Goal: Find specific page/section: Find specific page/section

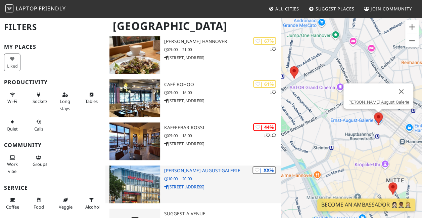
scroll to position [59, 0]
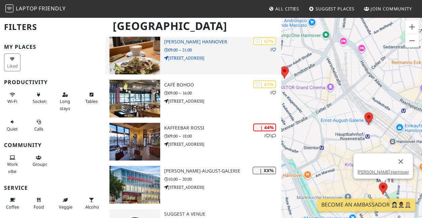
click at [205, 49] on p "09:00 – 21:00" at bounding box center [222, 50] width 117 height 6
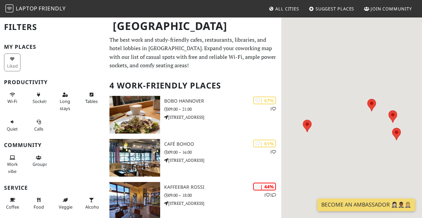
scroll to position [59, 0]
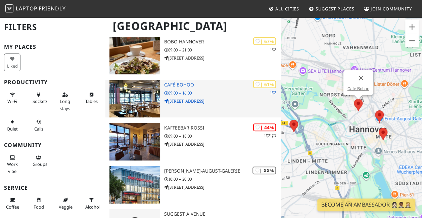
click at [138, 83] on img at bounding box center [135, 99] width 51 height 38
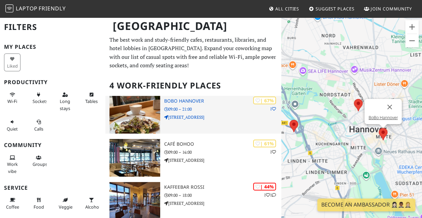
click at [181, 108] on p "09:00 – 21:00" at bounding box center [222, 109] width 117 height 6
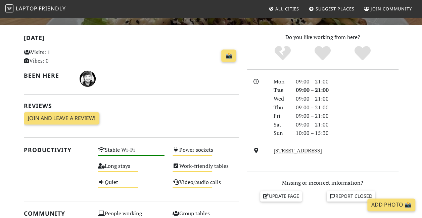
scroll to position [134, 0]
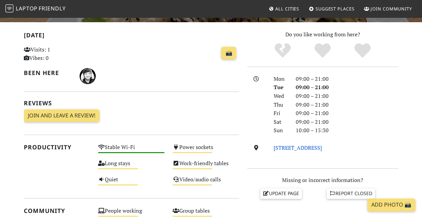
click at [284, 146] on link "Georgstraße 44, 30159, Hannover" at bounding box center [298, 147] width 48 height 7
